Goal: Check status

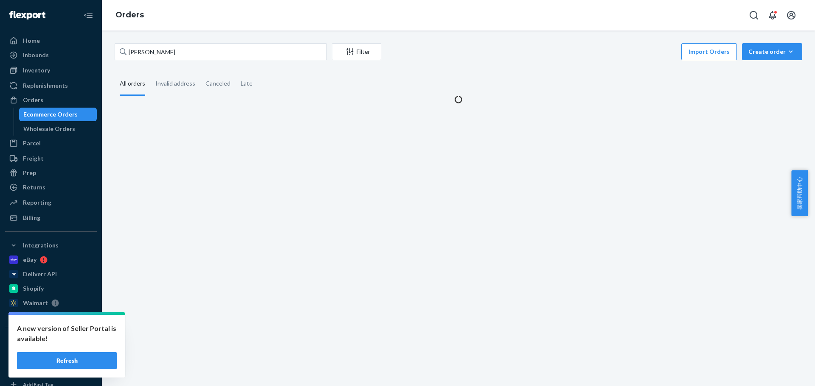
click at [200, 56] on input "[PERSON_NAME]" at bounding box center [221, 51] width 212 height 17
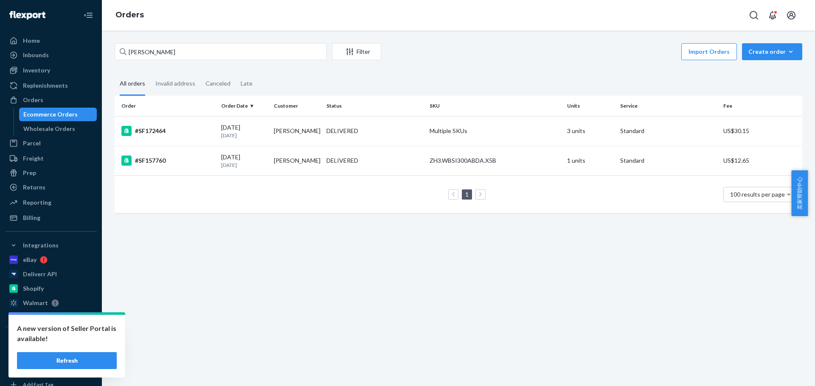
type input "[PERSON_NAME]"
click at [381, 129] on div "DELIVERED" at bounding box center [375, 131] width 100 height 8
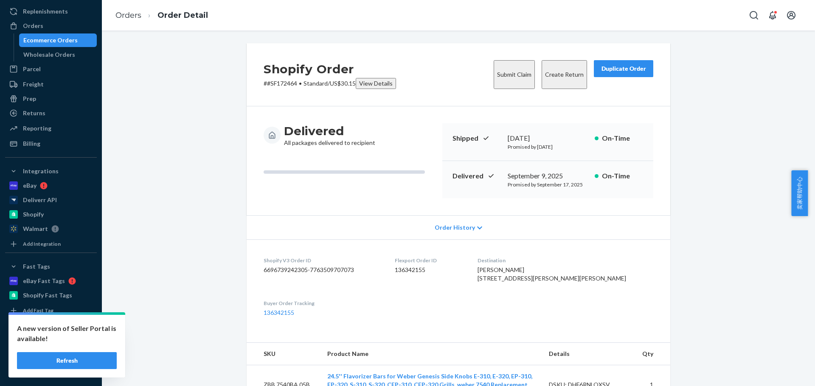
click at [806, 189] on span "卖家帮助中心" at bounding box center [799, 194] width 17 height 46
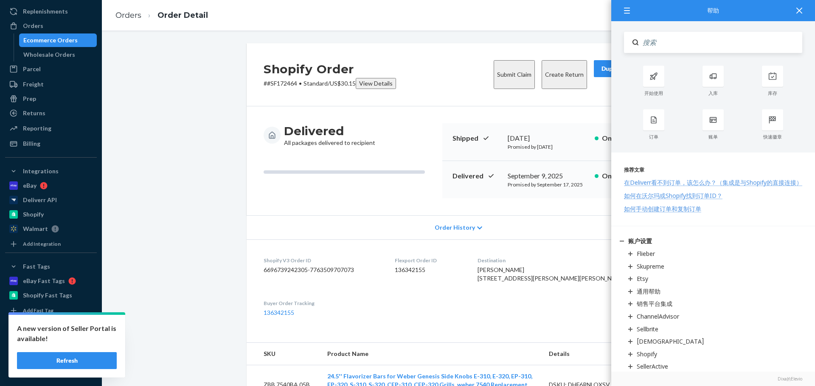
click at [794, 6] on div at bounding box center [798, 10] width 19 height 21
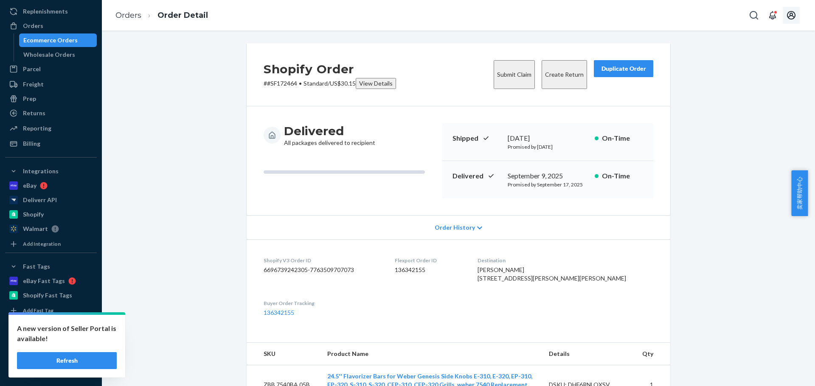
click at [791, 17] on icon "Open account menu" at bounding box center [791, 15] width 10 height 10
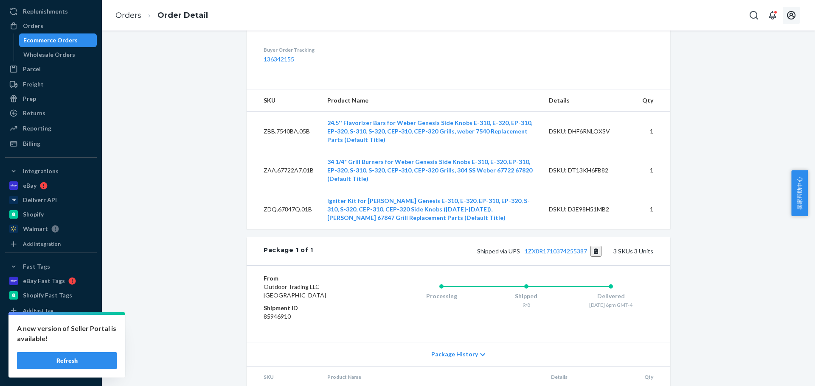
scroll to position [339, 0]
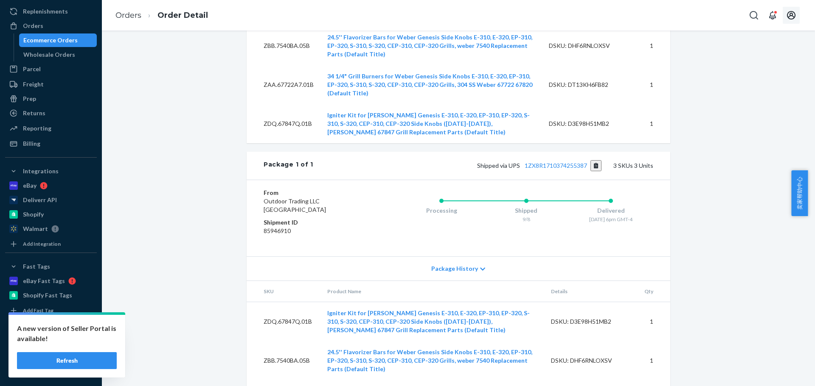
click at [63, 354] on button "Refresh" at bounding box center [67, 361] width 100 height 17
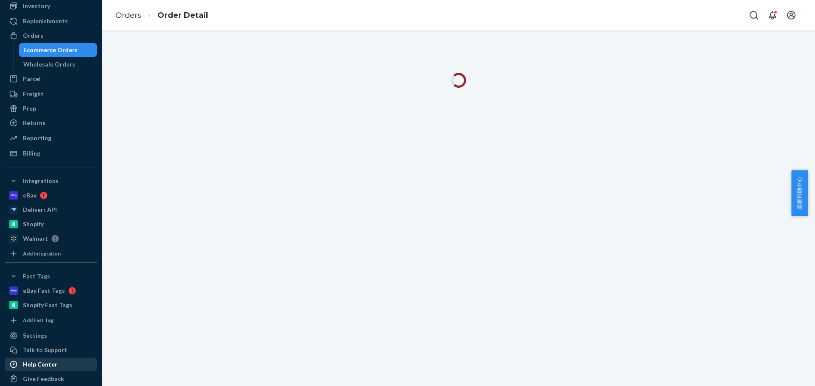
scroll to position [74, 0]
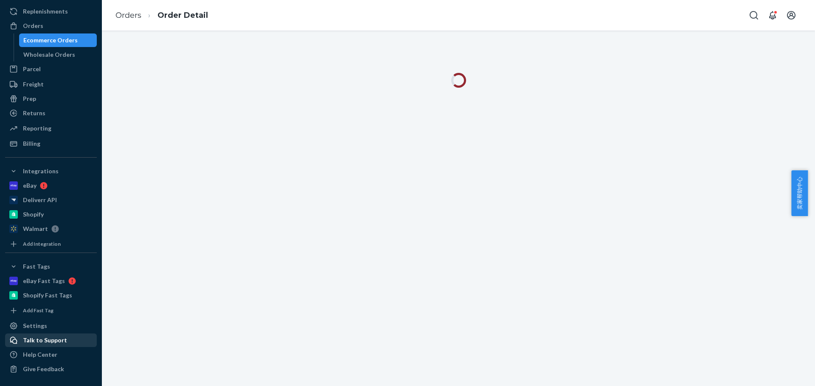
click at [43, 340] on div "Talk to Support" at bounding box center [45, 340] width 44 height 8
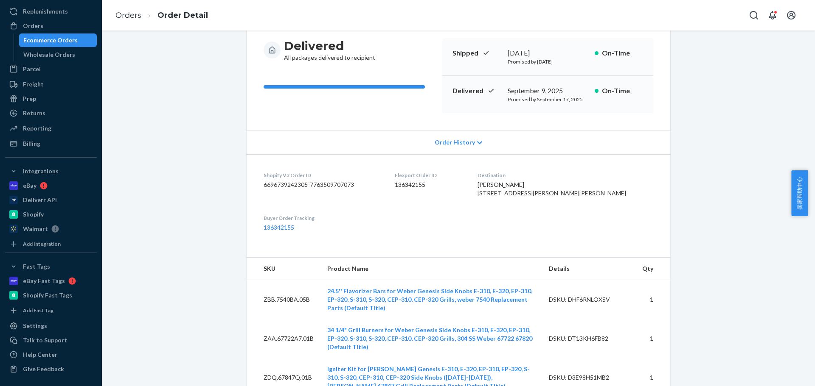
scroll to position [85, 0]
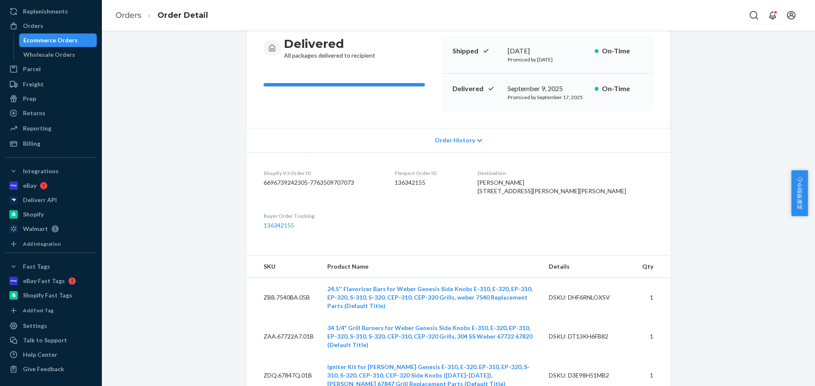
click at [424, 182] on dd "136342155" at bounding box center [429, 183] width 69 height 8
copy dd "136342155"
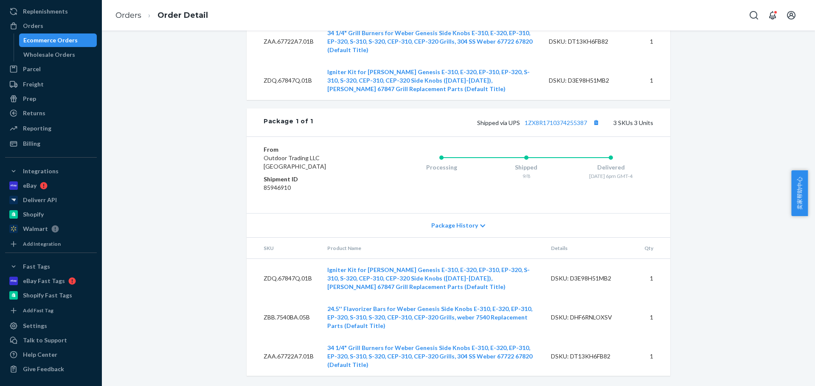
scroll to position [397, 0]
click at [272, 187] on dd "85946910" at bounding box center [313, 188] width 101 height 8
copy dd "85946910"
click at [585, 280] on div "DSKU: D3E98H51MB2" at bounding box center [591, 278] width 80 height 8
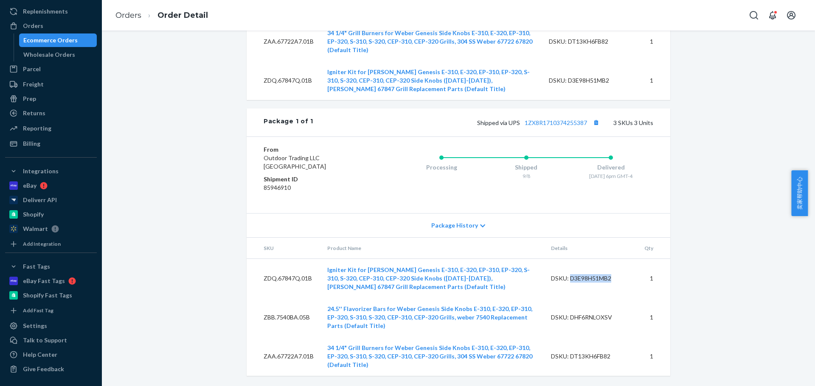
click at [585, 280] on div "DSKU: D3E98H51MB2" at bounding box center [591, 278] width 80 height 8
copy div "D3E98H51MB2"
click at [587, 319] on div "DSKU: DHF6RNLOXSV" at bounding box center [591, 318] width 80 height 8
copy div "DHF6RNLOXSV"
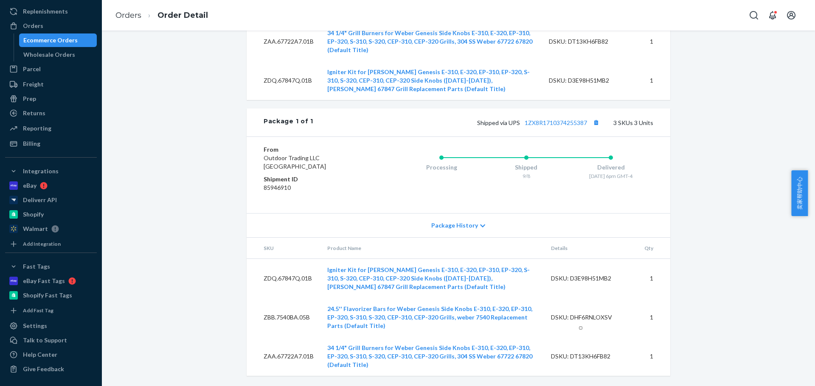
click at [740, 262] on div "Shopify Order # #SF172464 • Standard / US$30.15 View Details Submit Claim Creat…" at bounding box center [458, 24] width 700 height 723
click at [607, 314] on div "DSKU: DHF6RNLOXSV" at bounding box center [591, 318] width 80 height 8
click at [602, 314] on div "DSKU: DHF6RNLOXSV" at bounding box center [591, 318] width 80 height 8
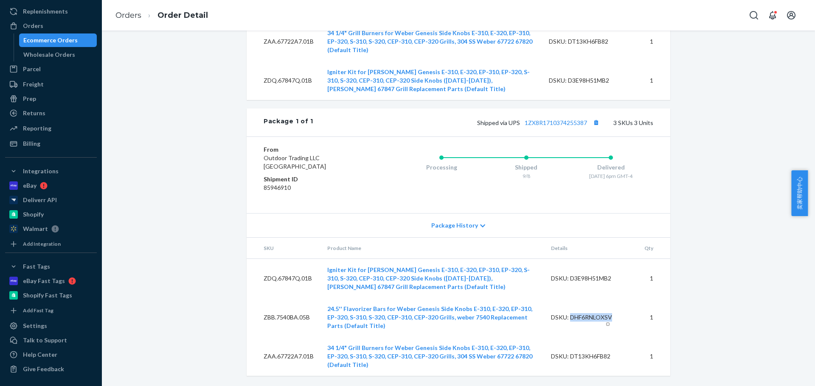
copy div "DHF6RNLOXSV"
click at [590, 359] on div "DSKU: DT13KH6FB82" at bounding box center [591, 357] width 80 height 8
copy div "DT13KH6FB82"
